Goal: Information Seeking & Learning: Find specific fact

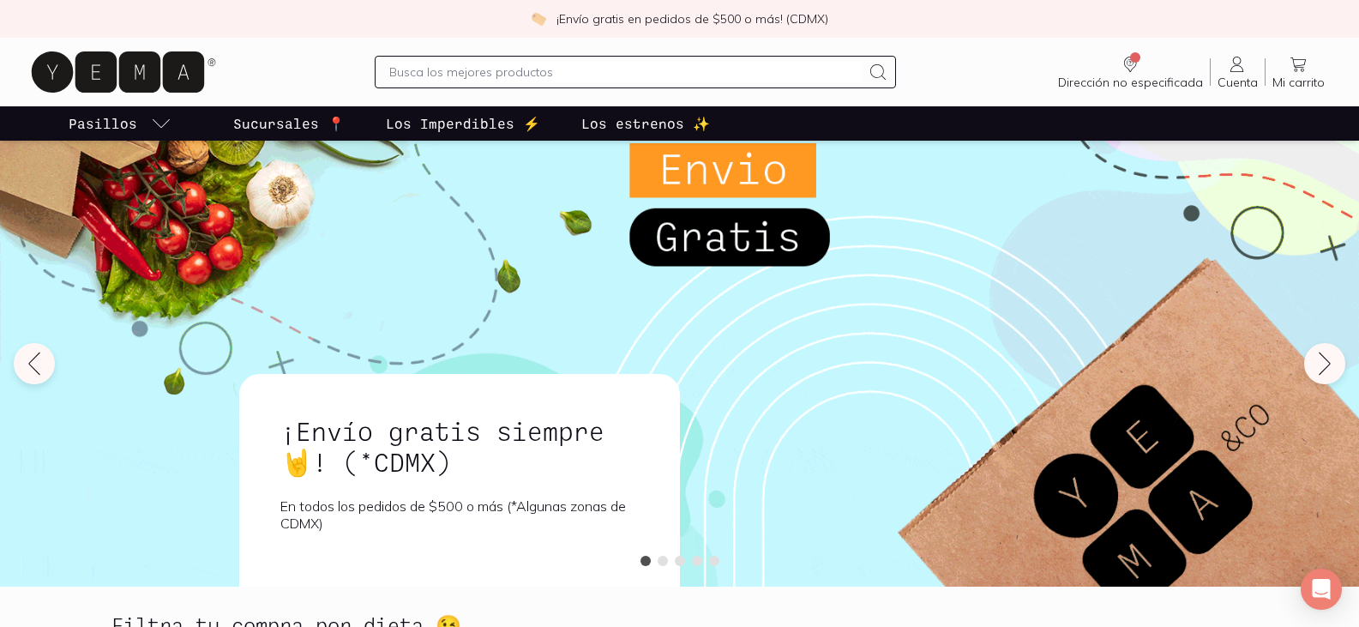
type input "n"
type input "breanas"
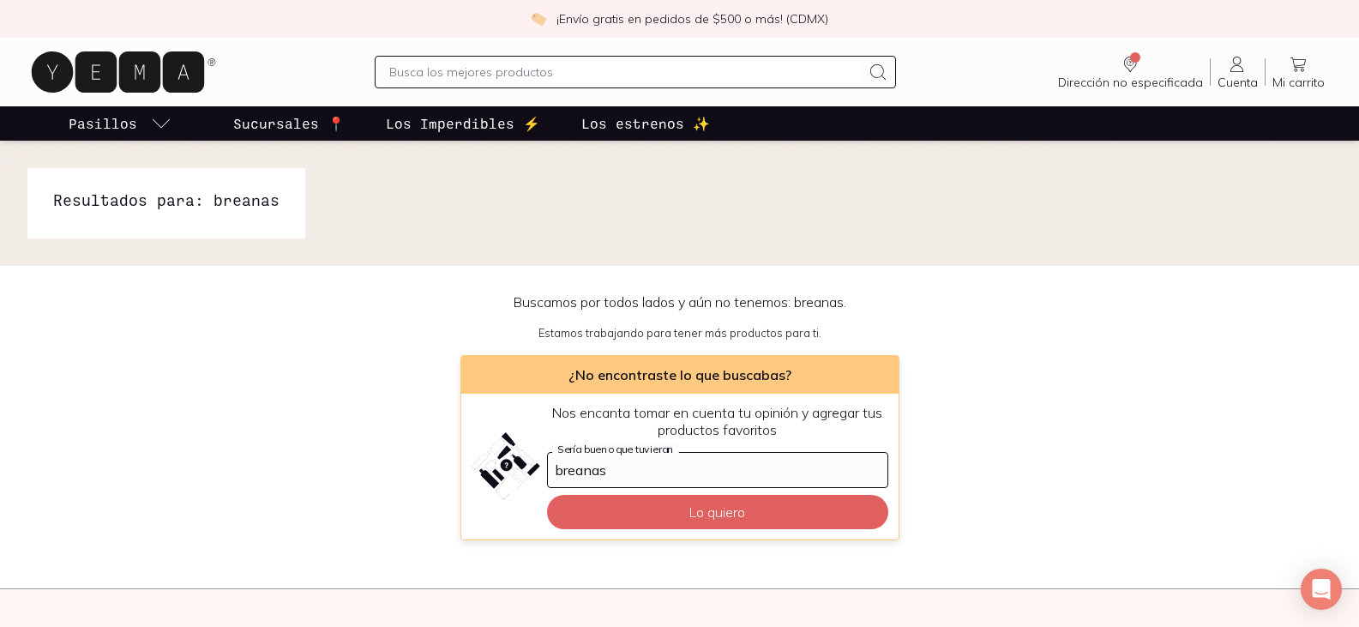
click at [457, 75] on input "text" at bounding box center [625, 72] width 472 height 21
click at [508, 70] on input "breanas" at bounding box center [625, 72] width 472 height 21
type input "breana´s"
click at [508, 69] on input "text" at bounding box center [625, 72] width 472 height 21
